Goal: Check status: Check status

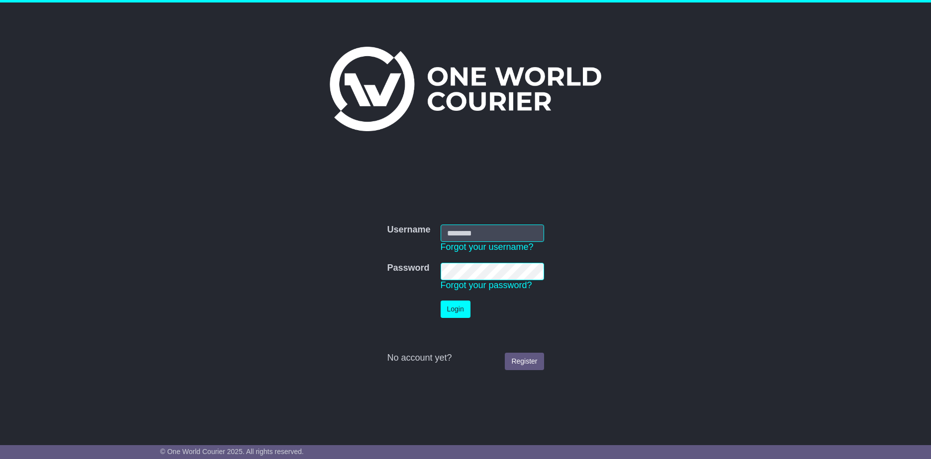
type input "**********"
click at [450, 314] on button "Login" at bounding box center [455, 309] width 30 height 17
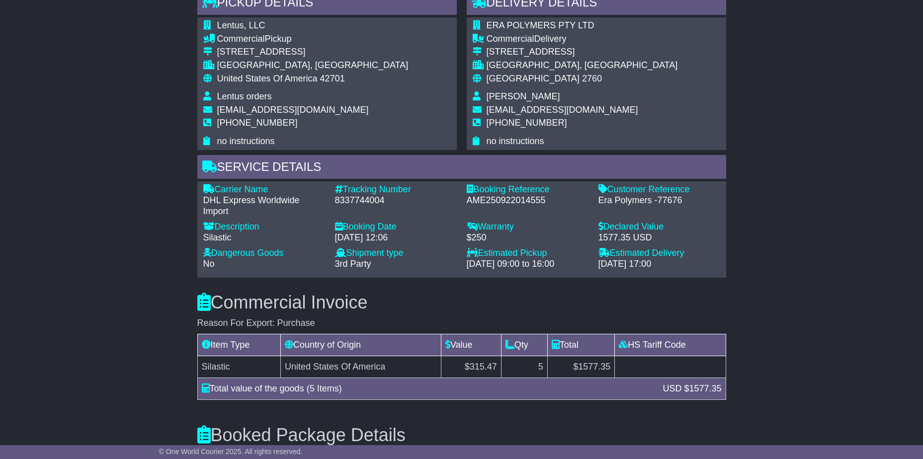
scroll to position [643, 0]
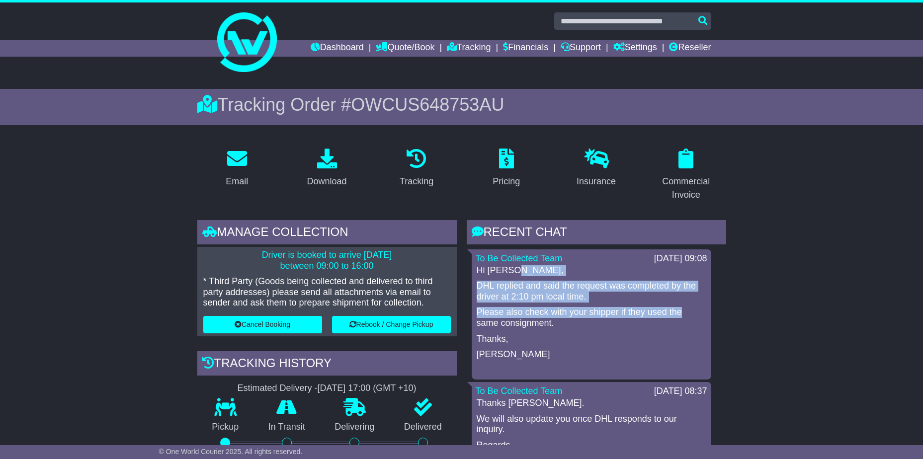
drag, startPoint x: 726, startPoint y: 276, endPoint x: 729, endPoint y: 306, distance: 30.0
click at [729, 306] on div "RECENT CHAT Loading... No messages To Be Collected Team 23 Sep 2025 09:08 Hi Ka…" at bounding box center [596, 413] width 269 height 387
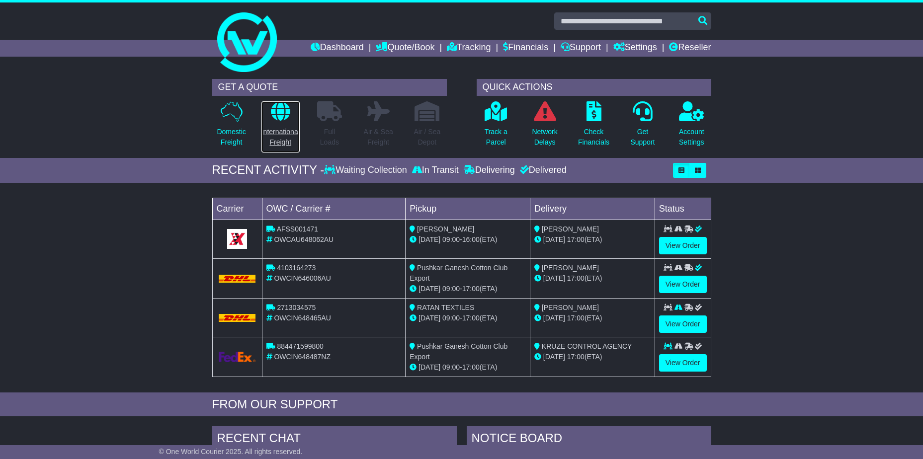
click at [282, 137] on p "International Freight" at bounding box center [280, 137] width 38 height 21
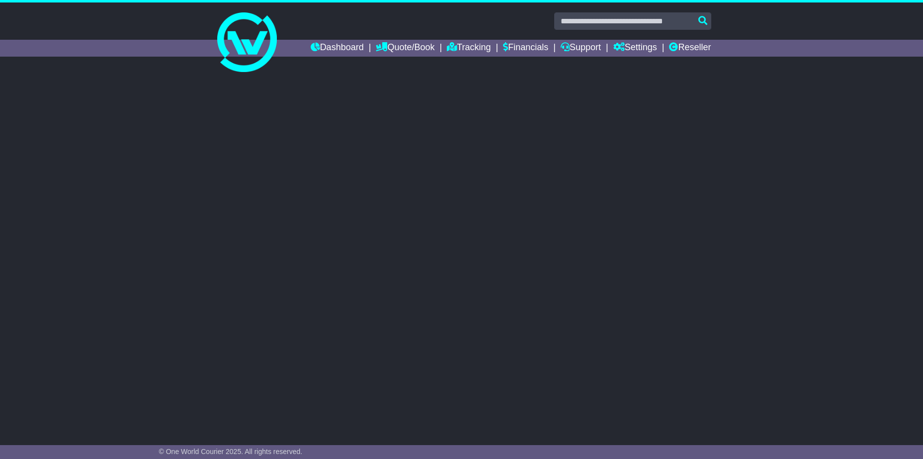
select select "**"
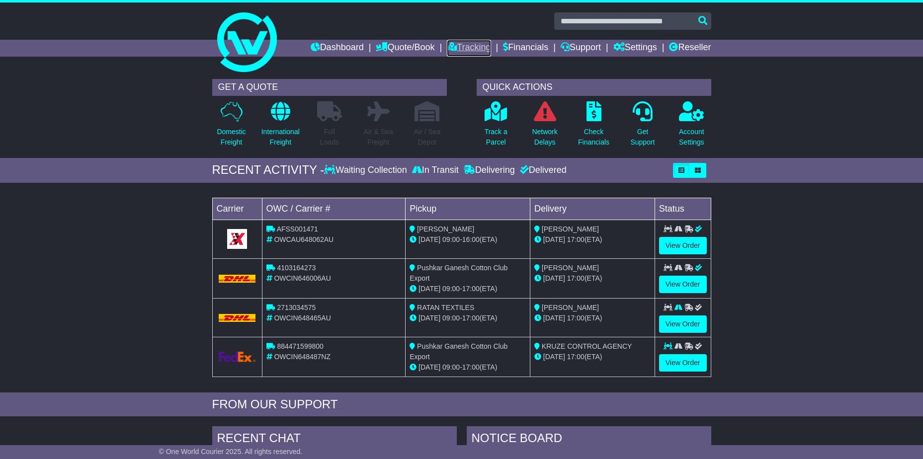
click at [469, 45] on link "Tracking" at bounding box center [469, 48] width 44 height 17
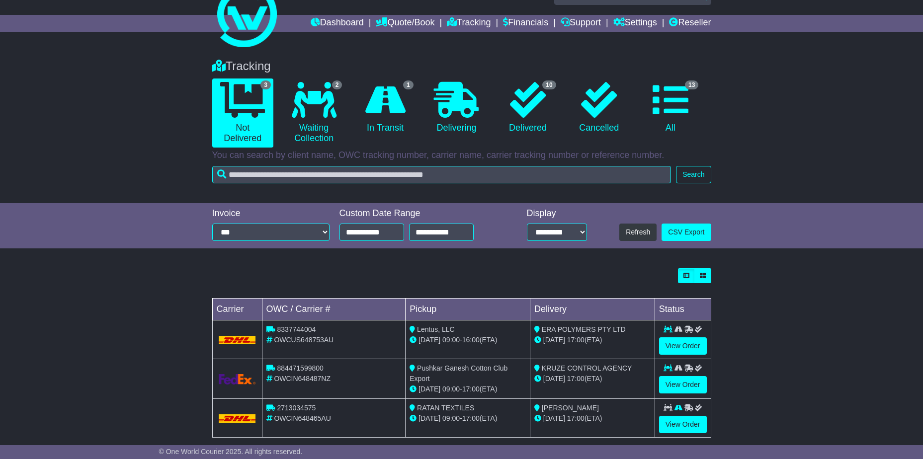
scroll to position [39, 0]
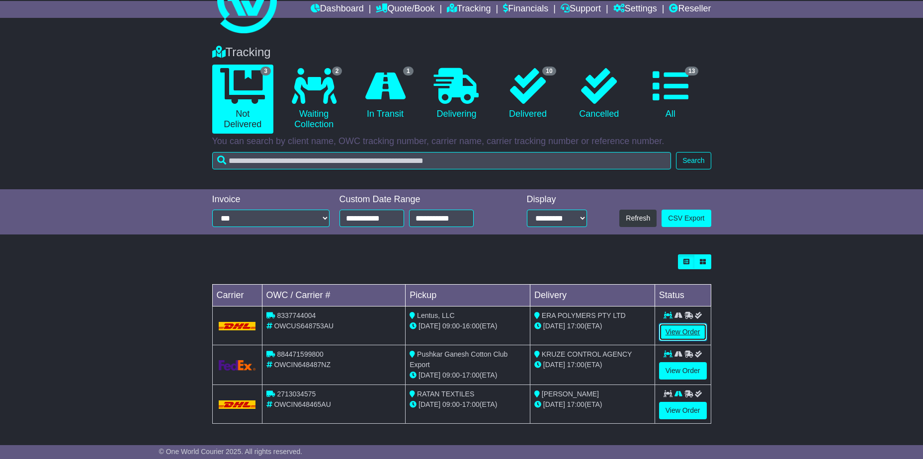
click at [689, 332] on link "View Order" at bounding box center [683, 332] width 48 height 17
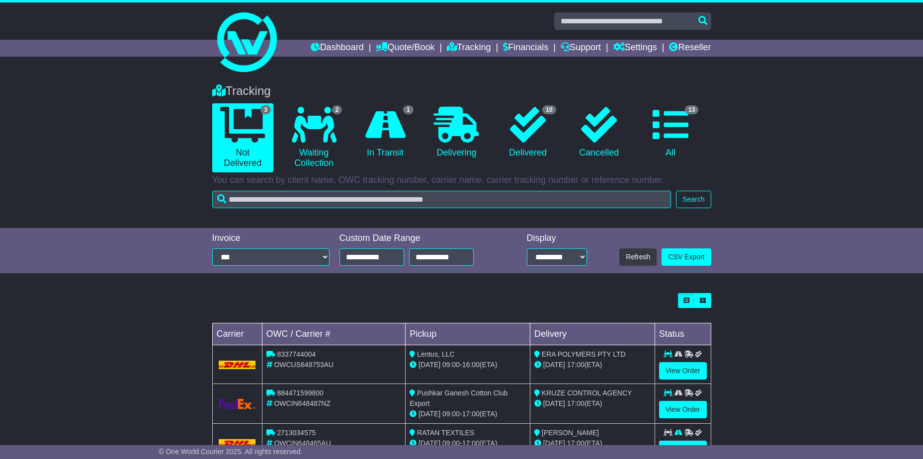
scroll to position [39, 0]
